Goal: Task Accomplishment & Management: Manage account settings

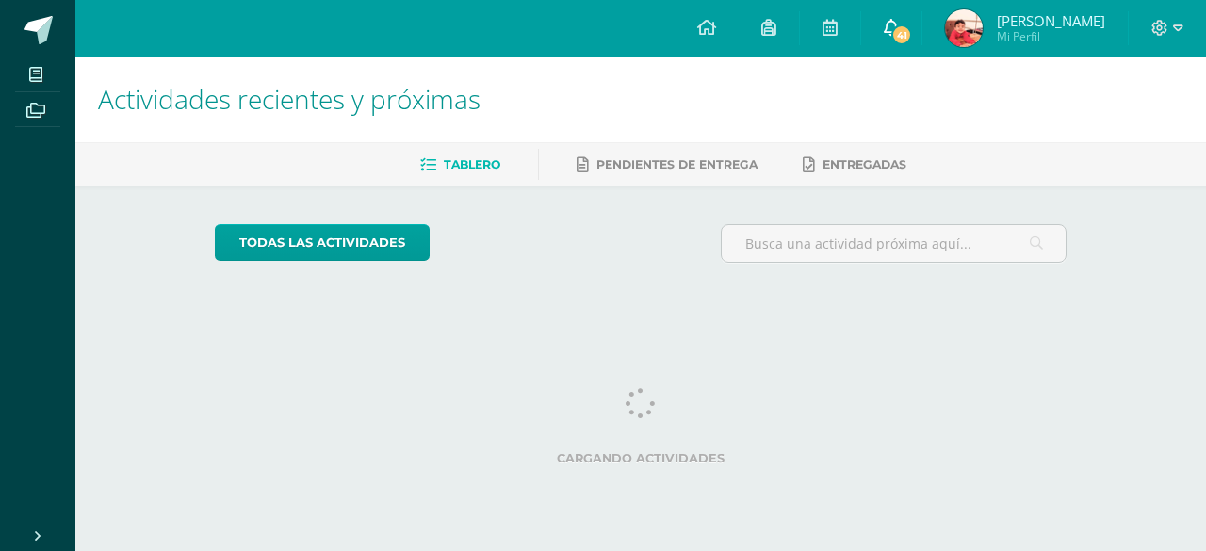
click at [912, 35] on span "41" at bounding box center [901, 34] width 21 height 21
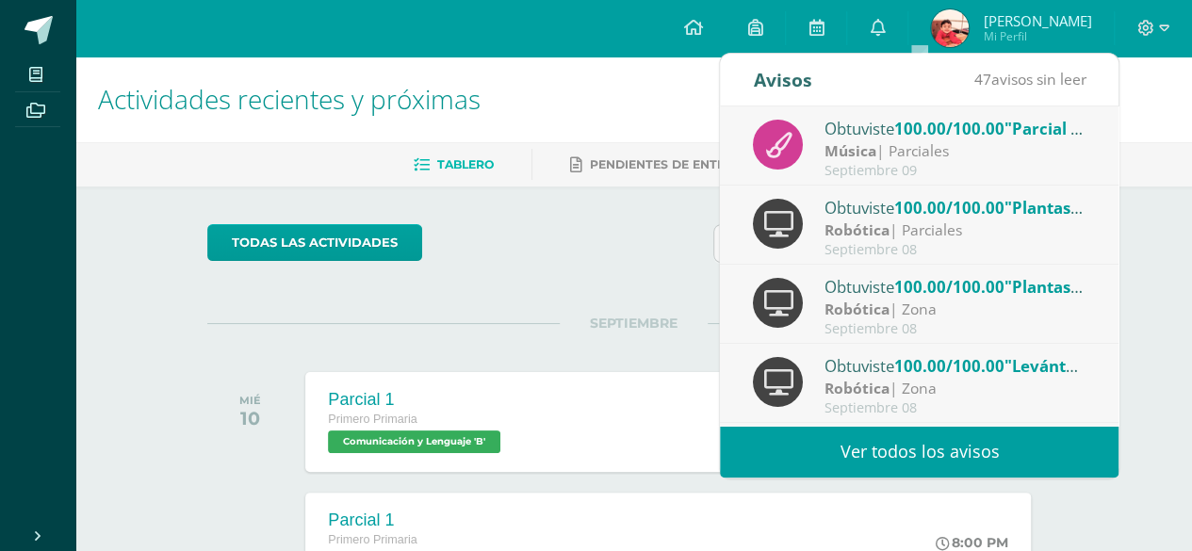
click at [897, 440] on link "Ver todos los avisos" at bounding box center [919, 452] width 398 height 52
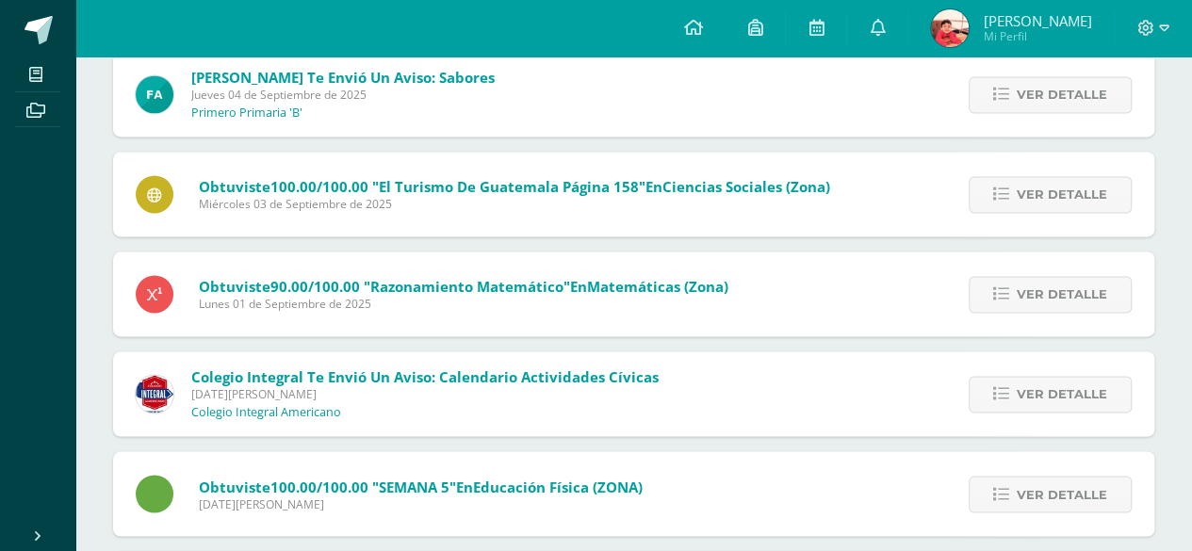
scroll to position [1481, 0]
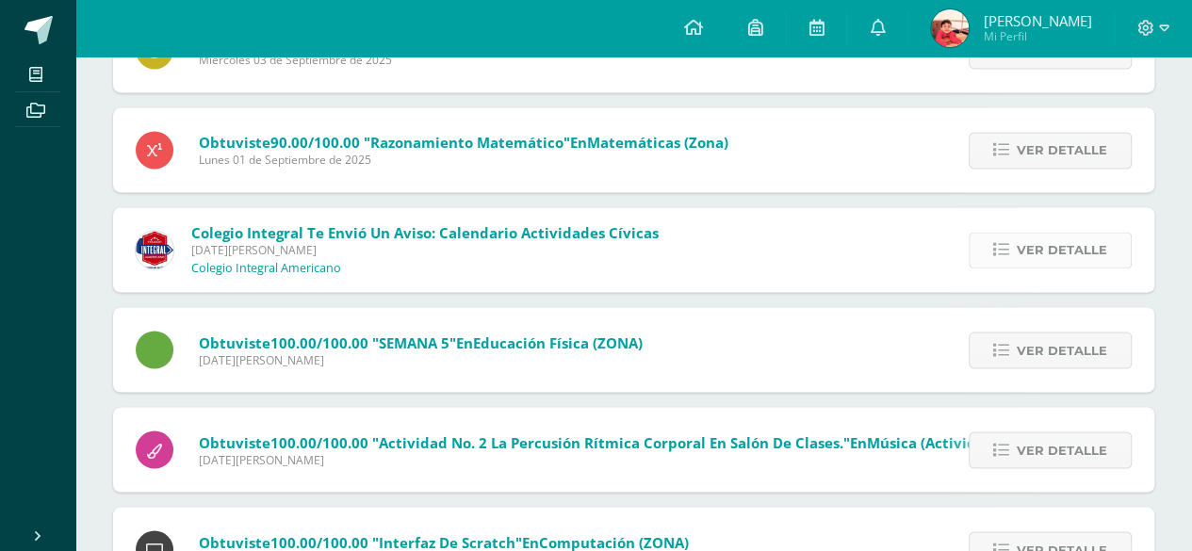
click at [1108, 236] on link "Ver detalle" at bounding box center [1049, 250] width 163 height 37
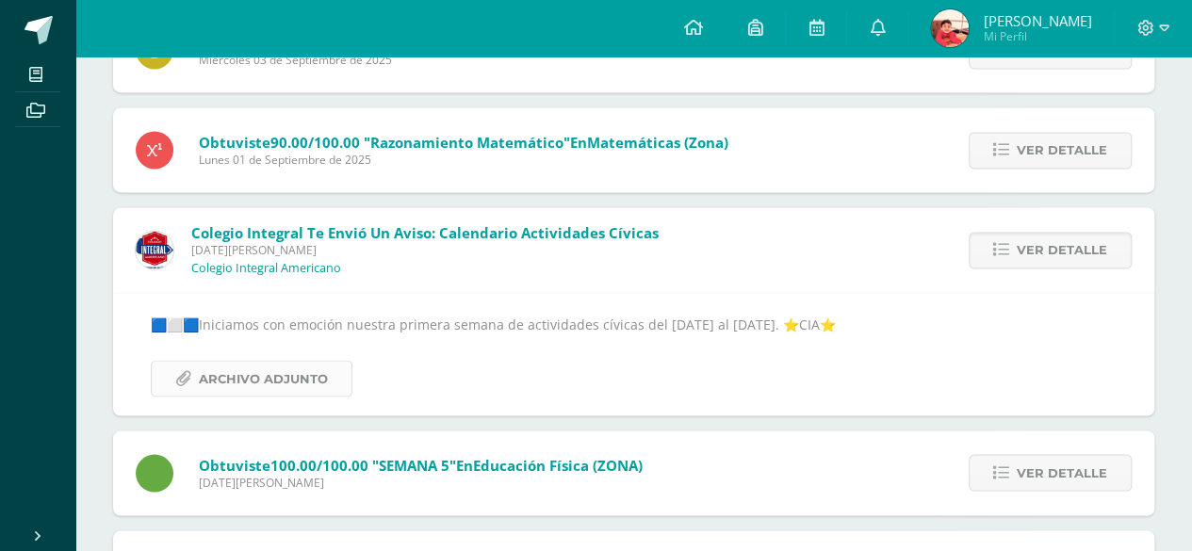
click at [300, 382] on span "Archivo Adjunto" at bounding box center [263, 378] width 129 height 35
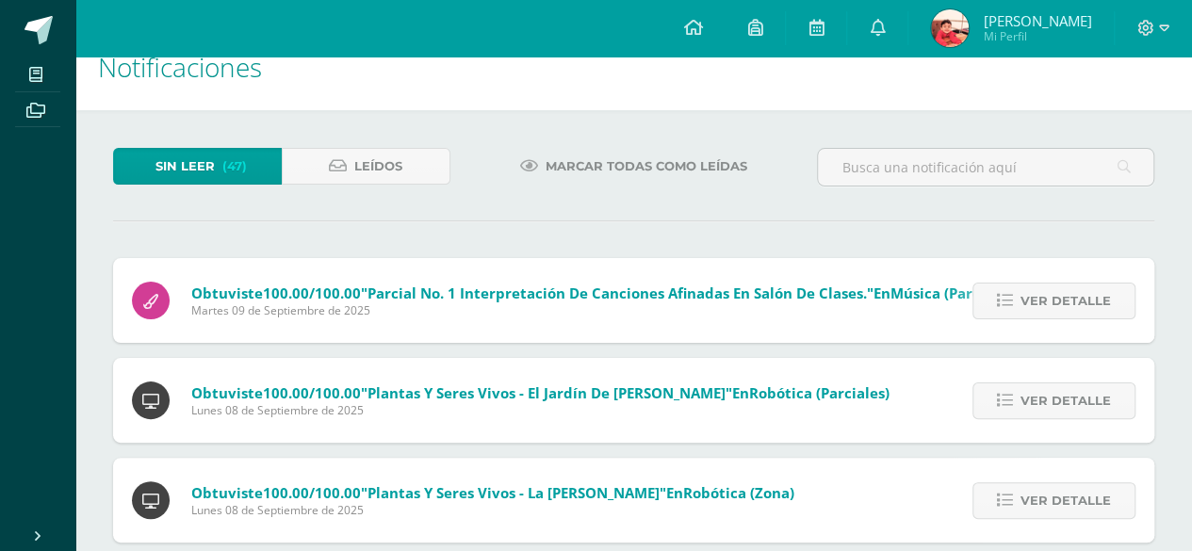
scroll to position [0, 0]
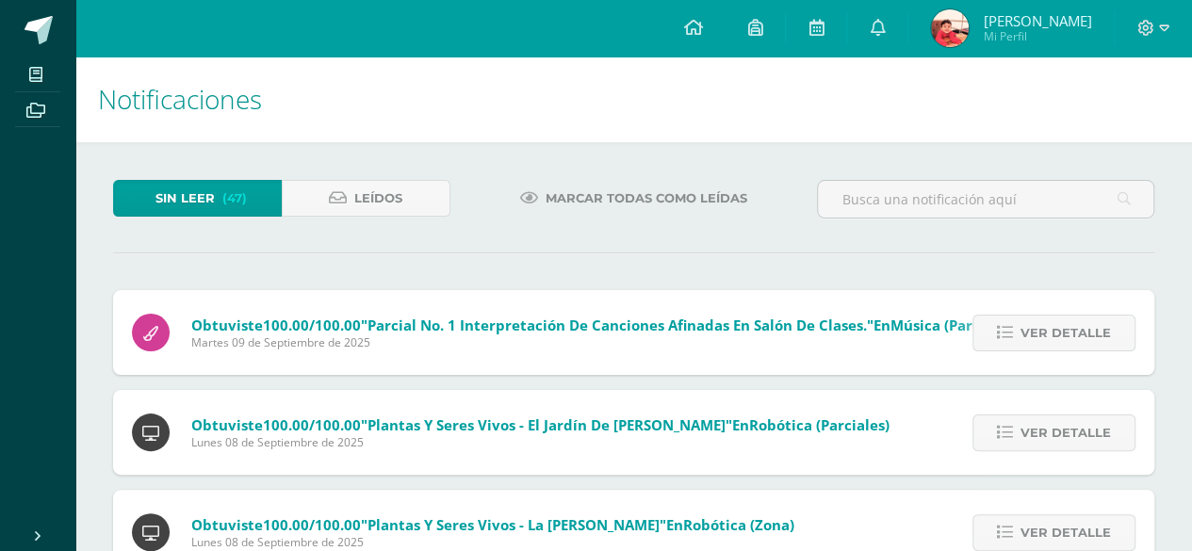
click at [614, 192] on span "Marcar todas como leídas" at bounding box center [646, 198] width 202 height 35
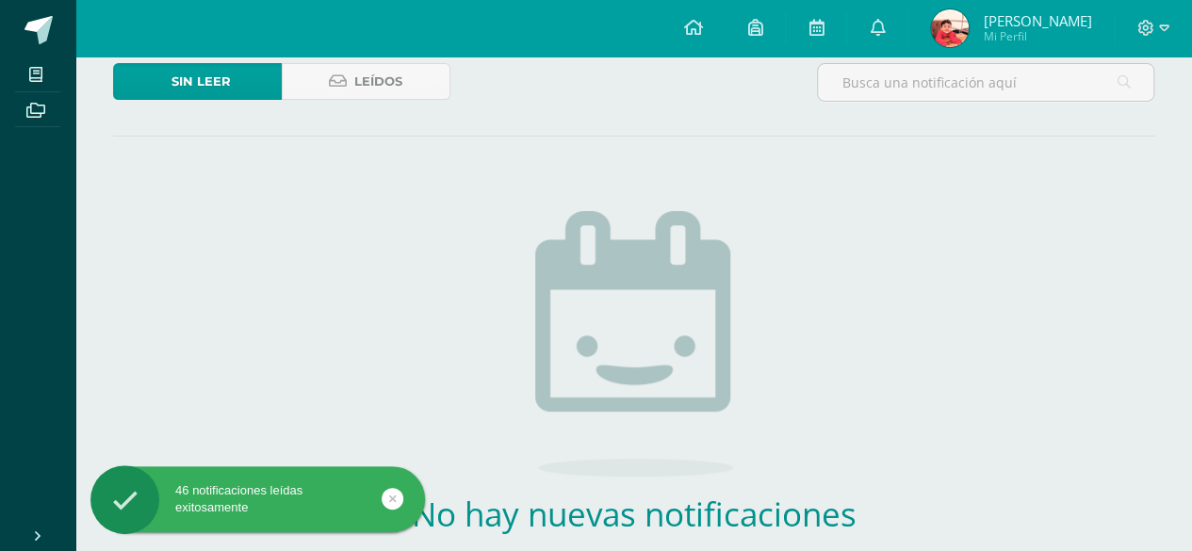
scroll to position [254, 0]
